Goal: Find specific page/section: Locate a particular part of the current website

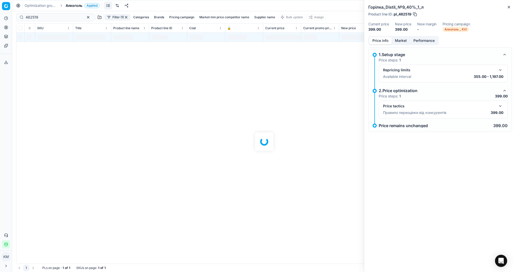
click at [59, 17] on div at bounding box center [264, 141] width 504 height 260
click at [508, 7] on icon "button" at bounding box center [509, 7] width 4 height 4
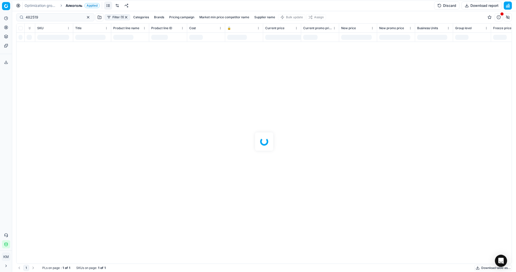
click at [57, 15] on div at bounding box center [264, 141] width 504 height 260
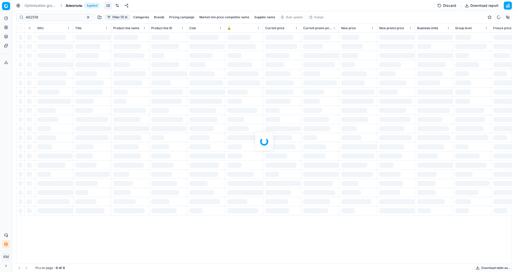
click at [42, 19] on div at bounding box center [264, 141] width 504 height 260
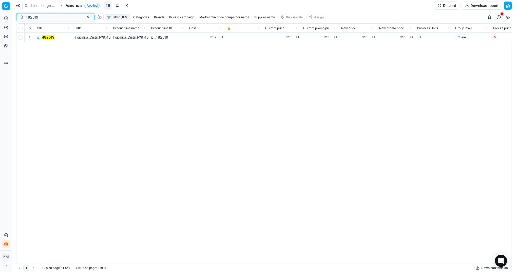
drag, startPoint x: 46, startPoint y: 16, endPoint x: 19, endPoint y: 17, distance: 27.1
click at [19, 17] on div "482519" at bounding box center [55, 17] width 78 height 8
paste input "21055"
type input "421055"
click at [51, 37] on mark "421055" at bounding box center [48, 37] width 12 height 4
